Goal: Task Accomplishment & Management: Complete application form

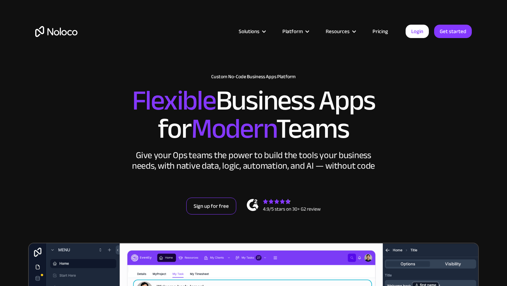
click at [214, 207] on link "Sign up for free" at bounding box center [211, 205] width 50 height 17
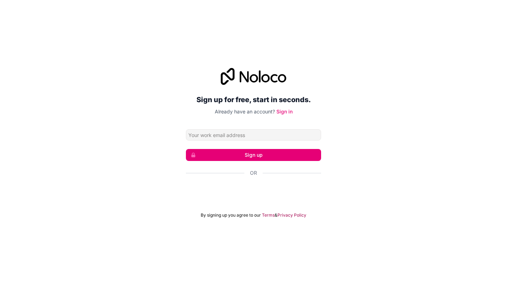
type input "s"
type input "karthick@prakat.in"
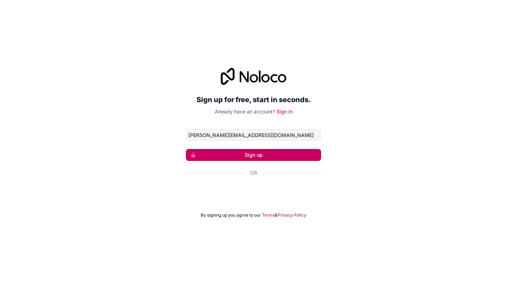
click at [242, 151] on button "Sign up" at bounding box center [253, 155] width 135 height 12
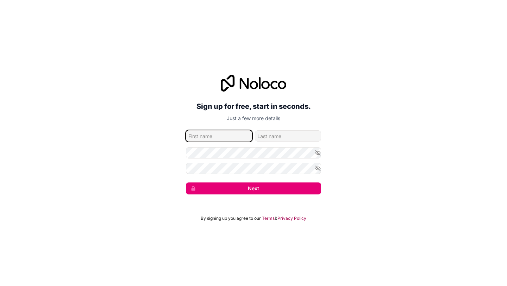
click at [206, 140] on input "given-name" at bounding box center [219, 135] width 66 height 11
type input "KARTHICK RAJ"
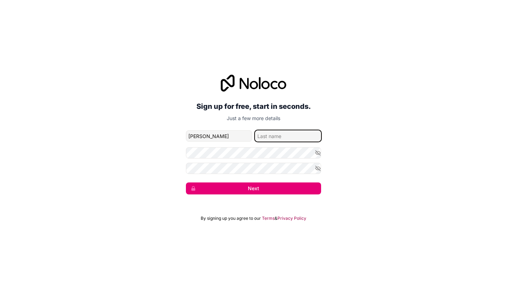
click at [269, 135] on input "family-name" at bounding box center [288, 135] width 66 height 11
type input "S"
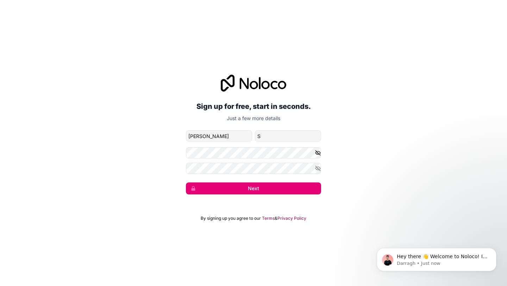
click at [316, 154] on icon "button" at bounding box center [318, 153] width 6 height 6
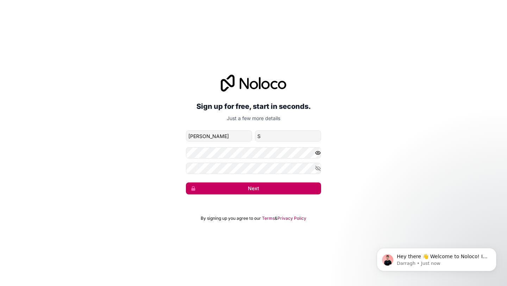
click at [264, 188] on button "Next" at bounding box center [253, 188] width 135 height 12
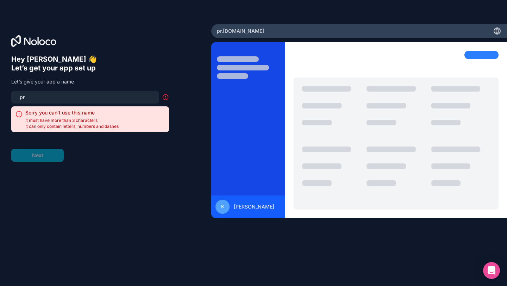
type input "p"
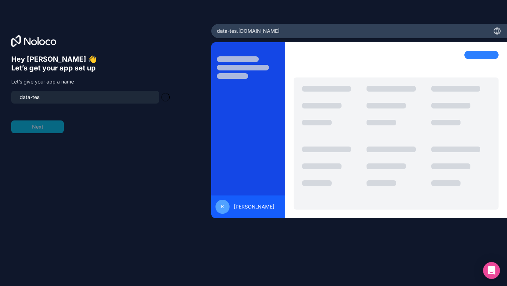
type input "data-test"
click at [43, 126] on button "Next" at bounding box center [37, 126] width 52 height 13
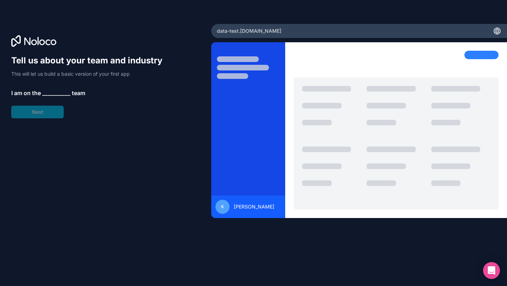
click at [55, 89] on span "__________" at bounding box center [56, 93] width 28 height 8
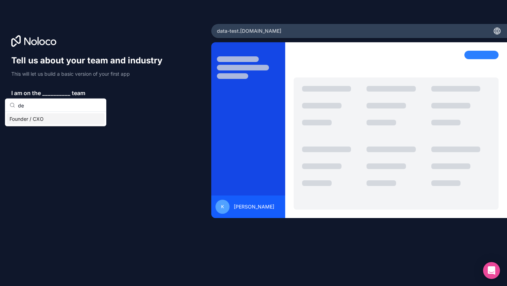
type input "d"
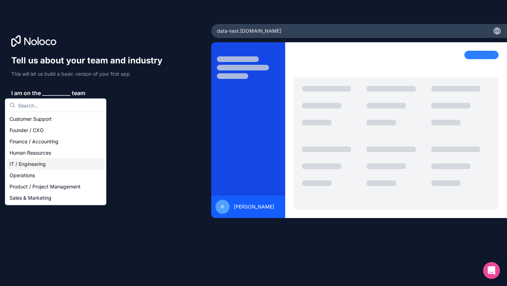
click at [19, 159] on div "IT / Engineering" at bounding box center [56, 163] width 98 height 11
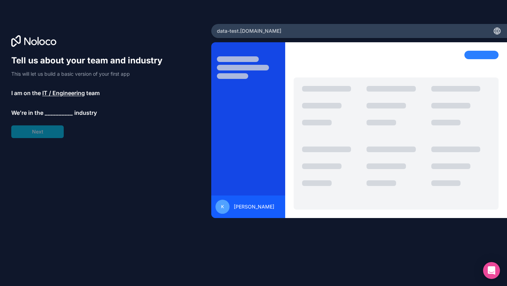
click at [60, 113] on span "__________" at bounding box center [59, 112] width 28 height 8
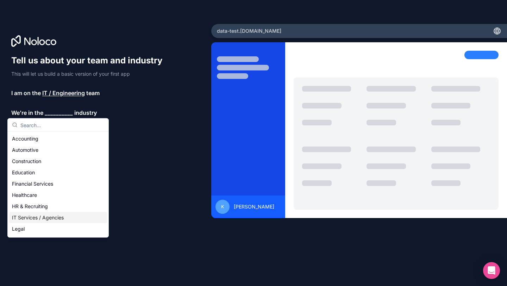
click at [37, 216] on div "IT Services / Agencies" at bounding box center [58, 217] width 98 height 11
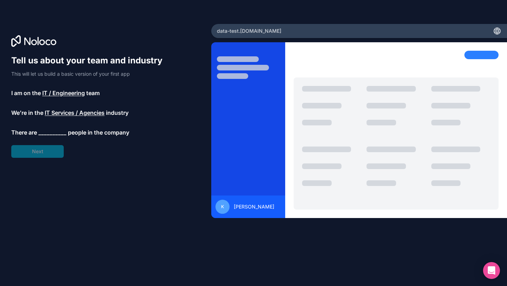
click at [45, 130] on span "__________" at bounding box center [52, 132] width 28 height 8
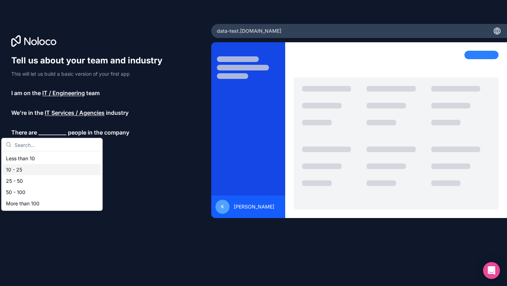
click at [37, 169] on div "10 - 25" at bounding box center [52, 169] width 98 height 11
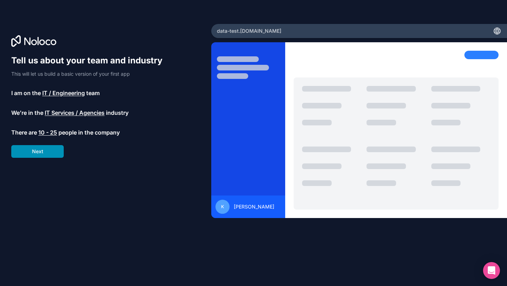
click at [53, 148] on button "Next" at bounding box center [37, 151] width 52 height 13
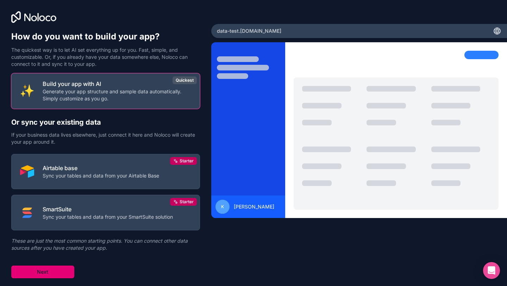
click at [50, 271] on button "Next" at bounding box center [42, 271] width 63 height 13
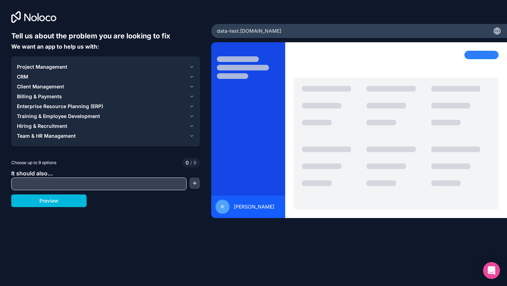
click at [64, 68] on span "Project Management" at bounding box center [42, 66] width 50 height 7
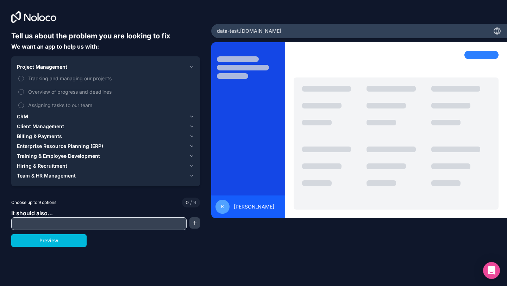
click at [64, 68] on span "Project Management" at bounding box center [42, 66] width 50 height 7
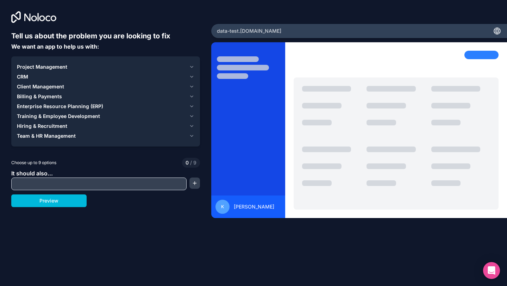
click at [38, 185] on input "text" at bounding box center [99, 184] width 172 height 10
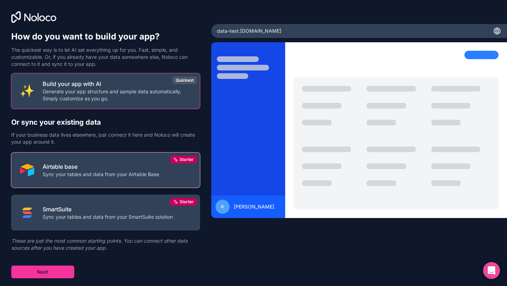
click at [98, 156] on button "Airtable base Sync your tables and data from your Airtable Base Starter" at bounding box center [105, 170] width 189 height 36
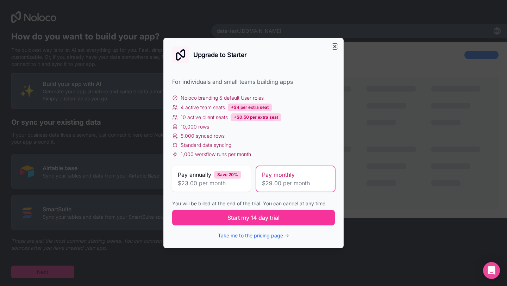
click at [335, 47] on icon "button" at bounding box center [335, 47] width 6 height 6
